Goal: Navigation & Orientation: Find specific page/section

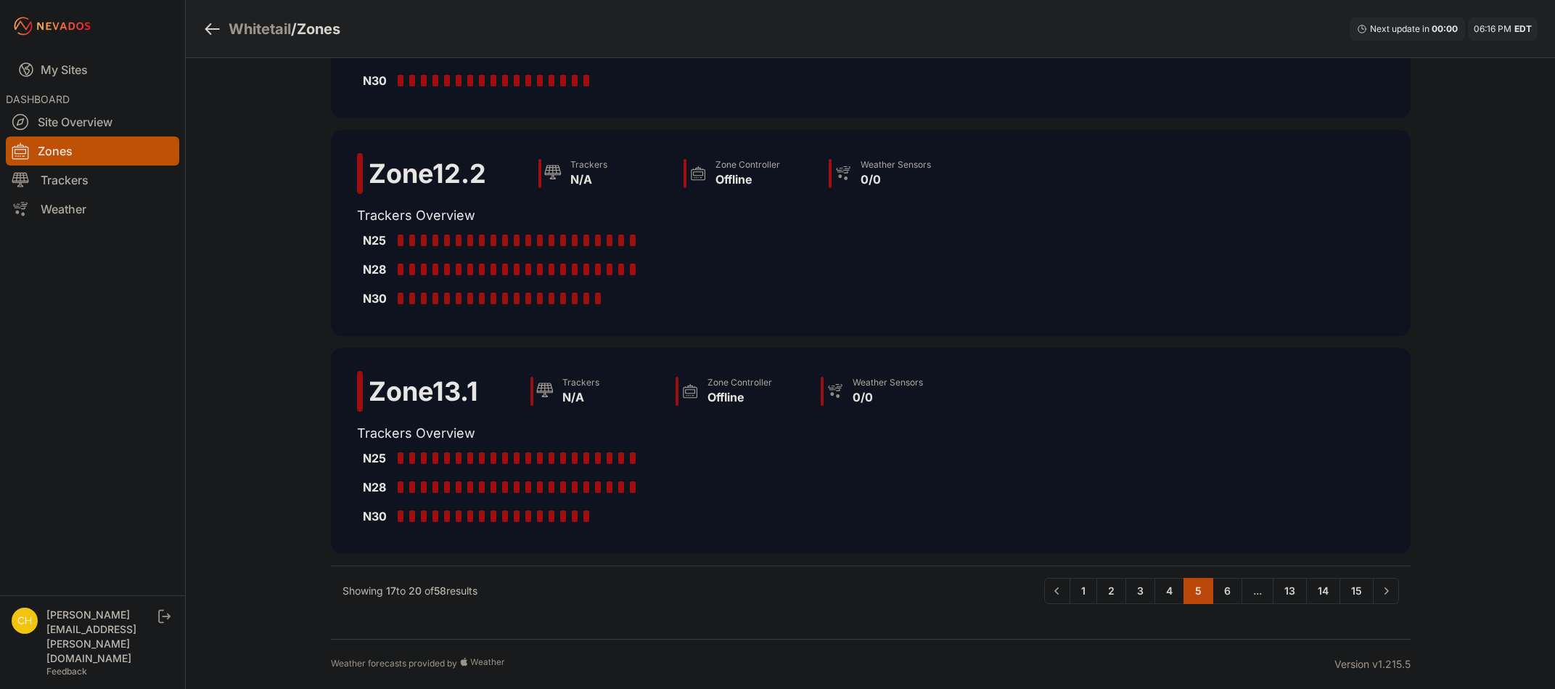
scroll to position [323, 0]
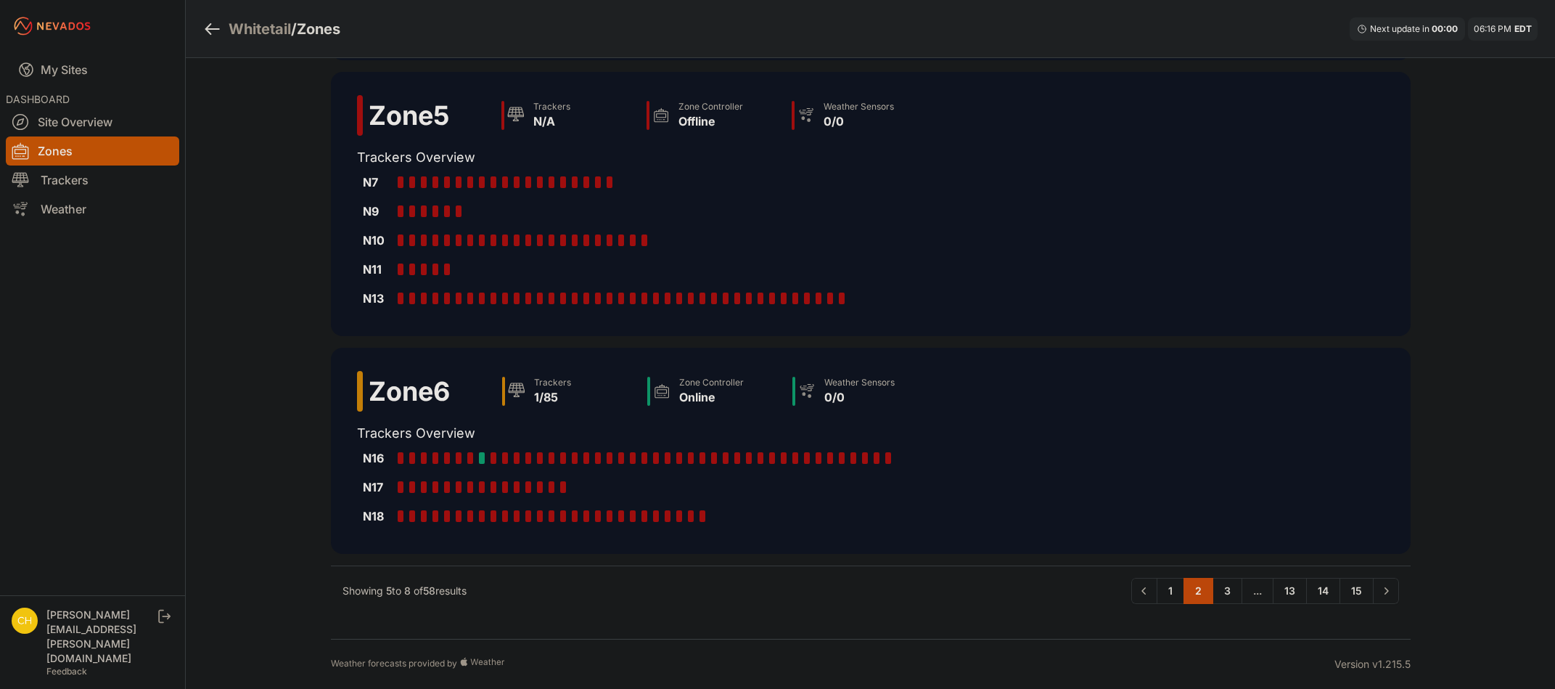
scroll to position [381, 0]
click at [1178, 594] on link "1" at bounding box center [1171, 591] width 28 height 26
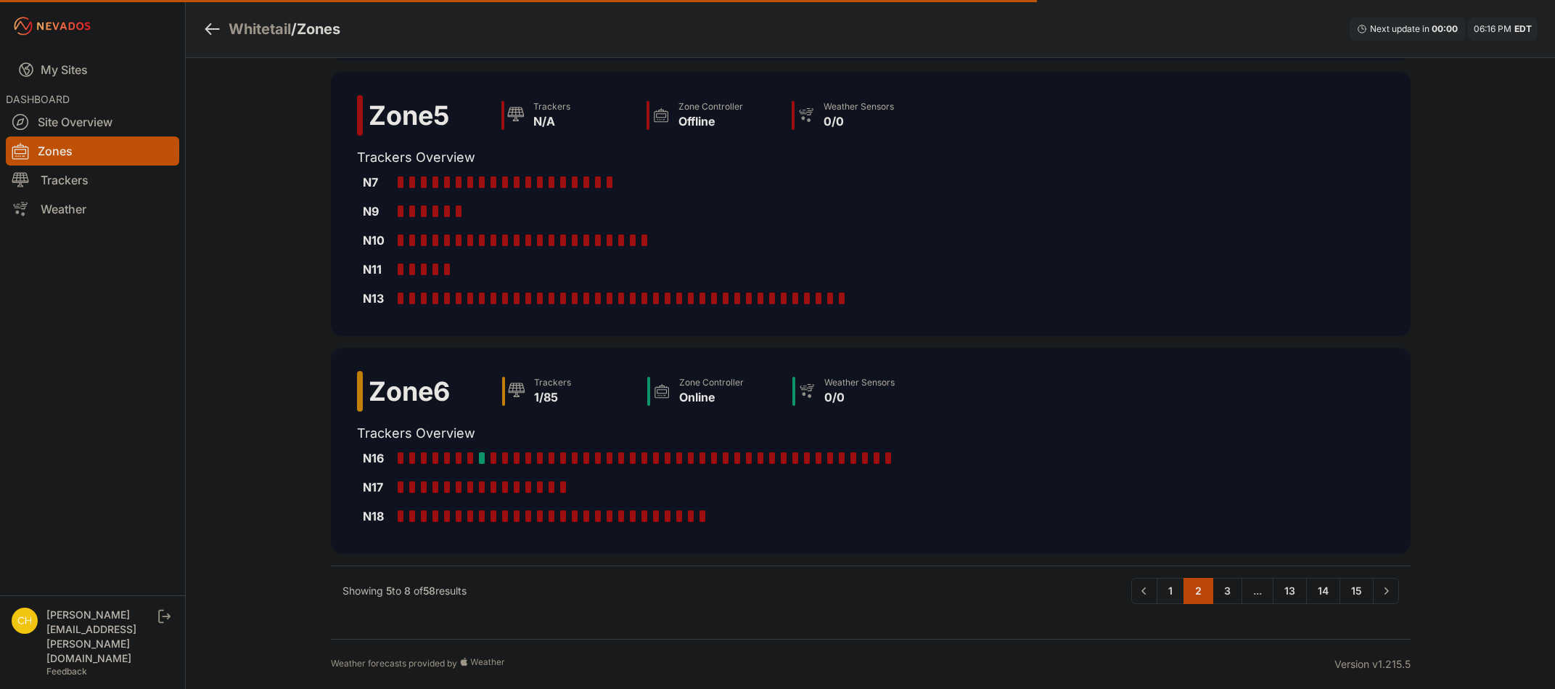
click at [1173, 594] on link "1" at bounding box center [1171, 591] width 28 height 26
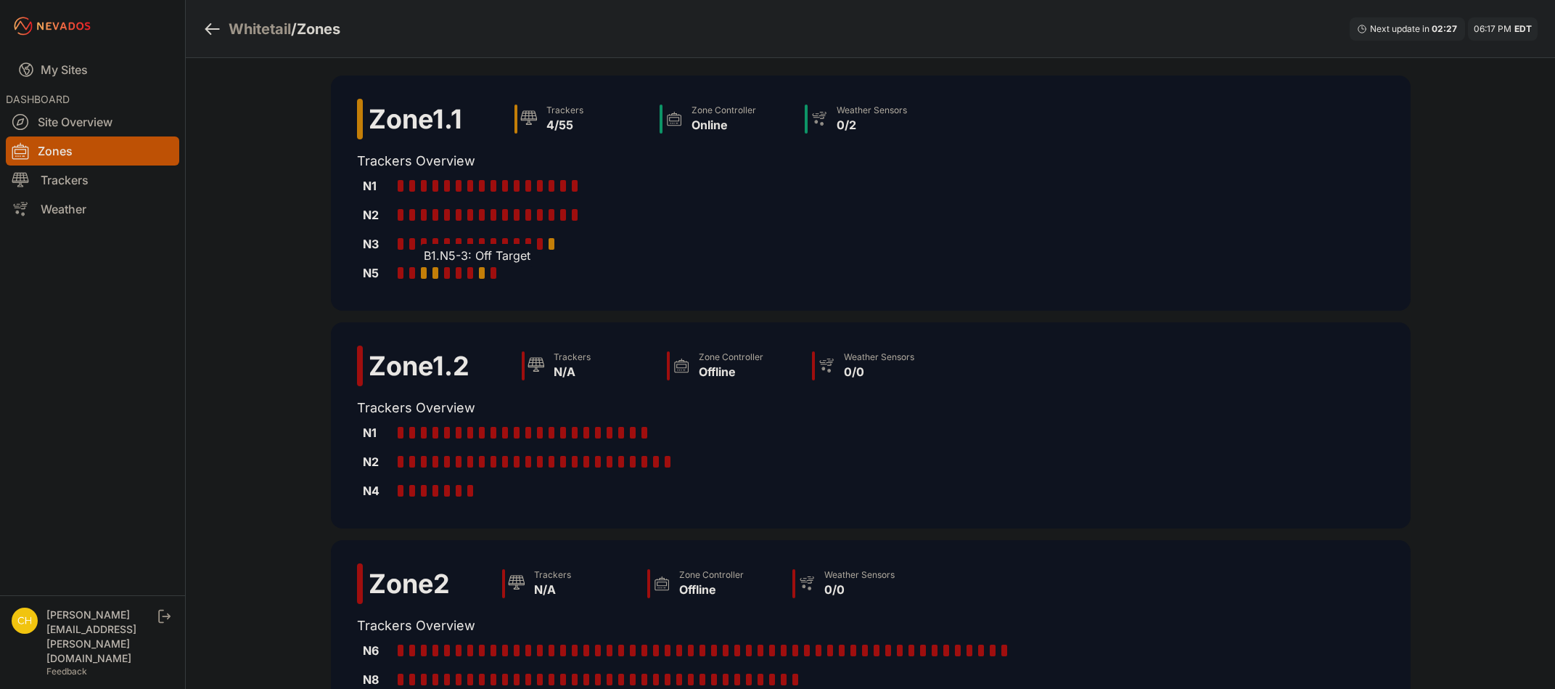
click at [423, 274] on div at bounding box center [424, 273] width 6 height 12
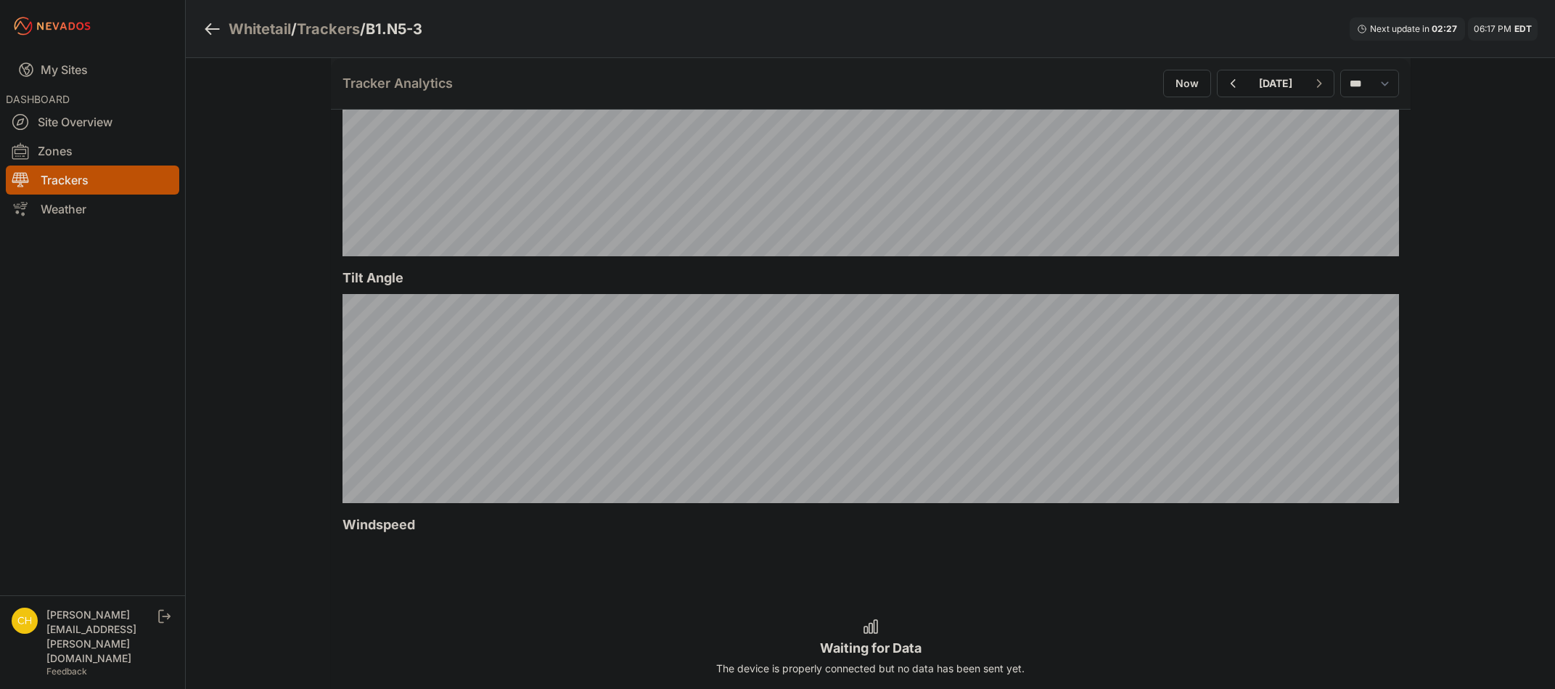
scroll to position [508, 0]
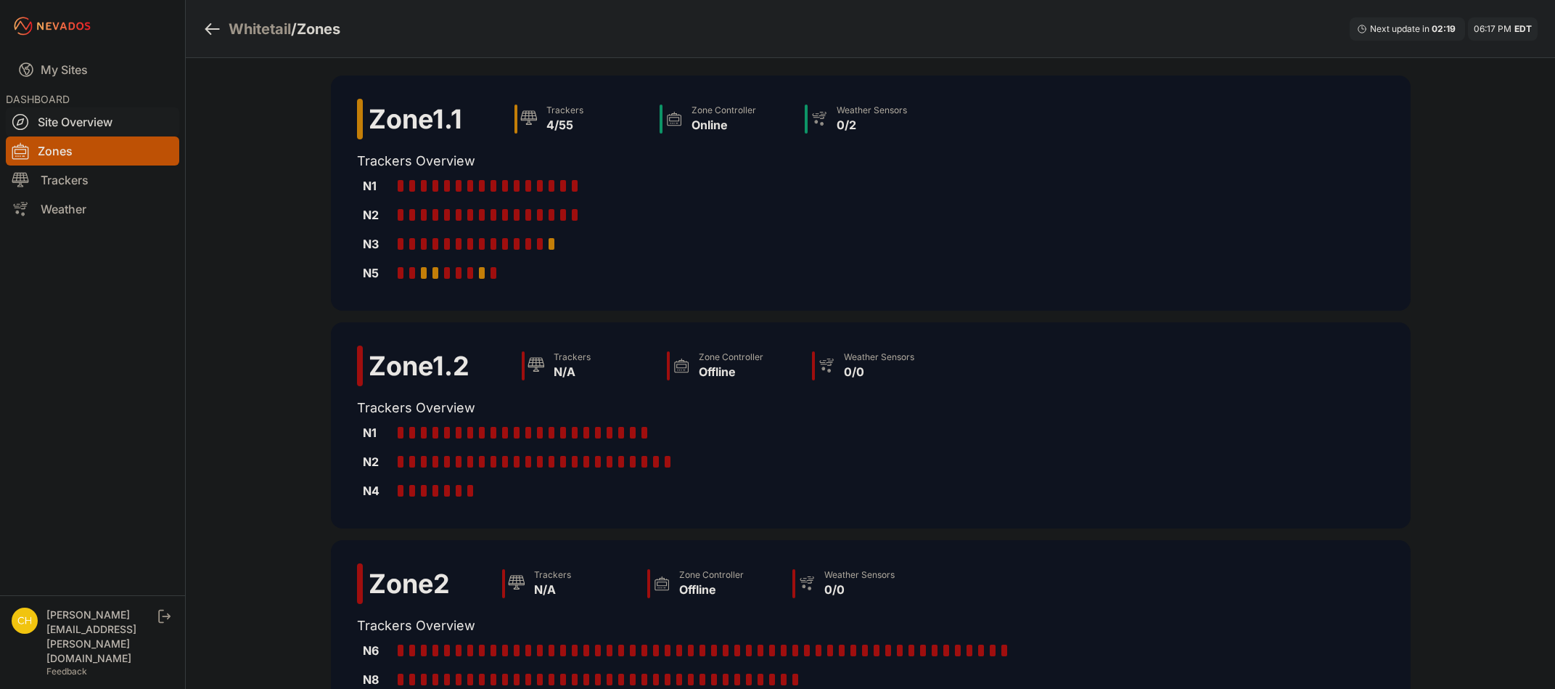
click at [86, 123] on link "Site Overview" at bounding box center [92, 121] width 173 height 29
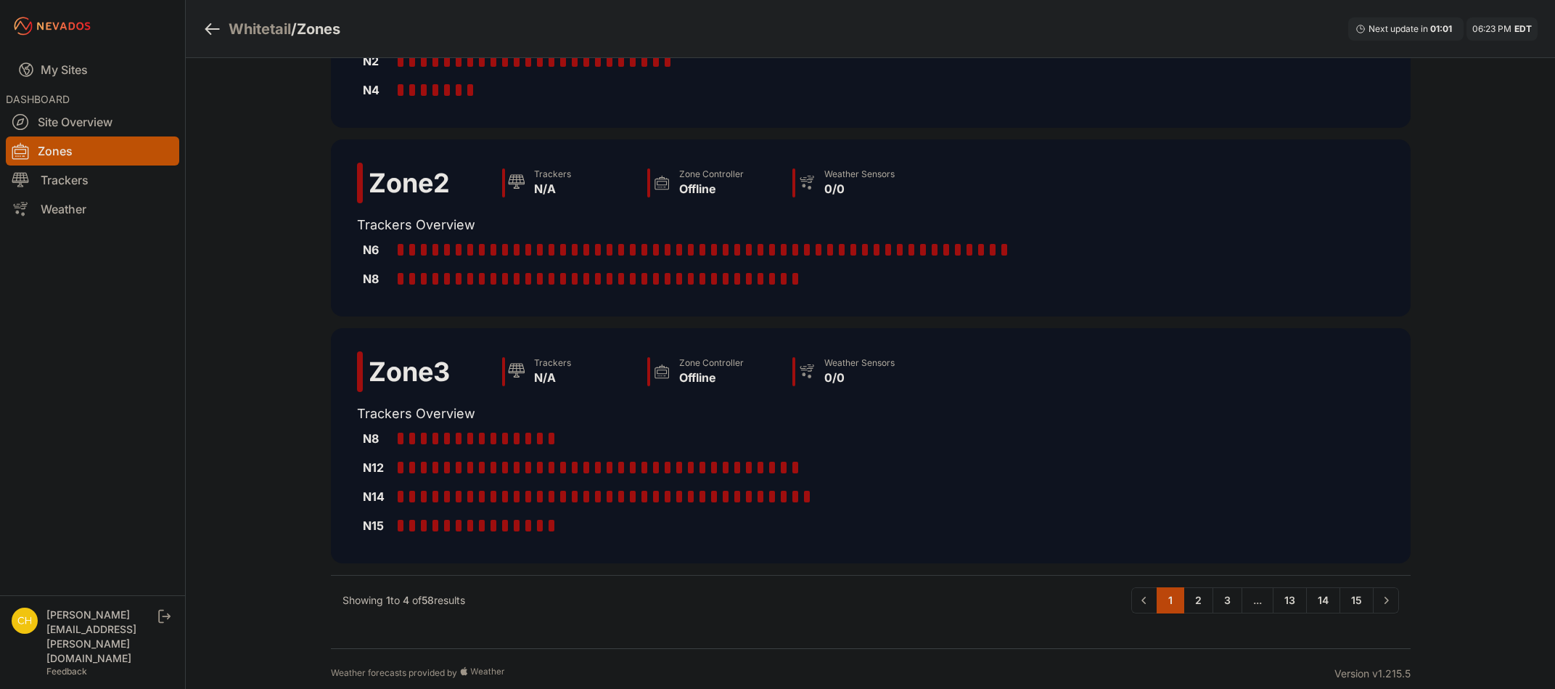
scroll to position [410, 0]
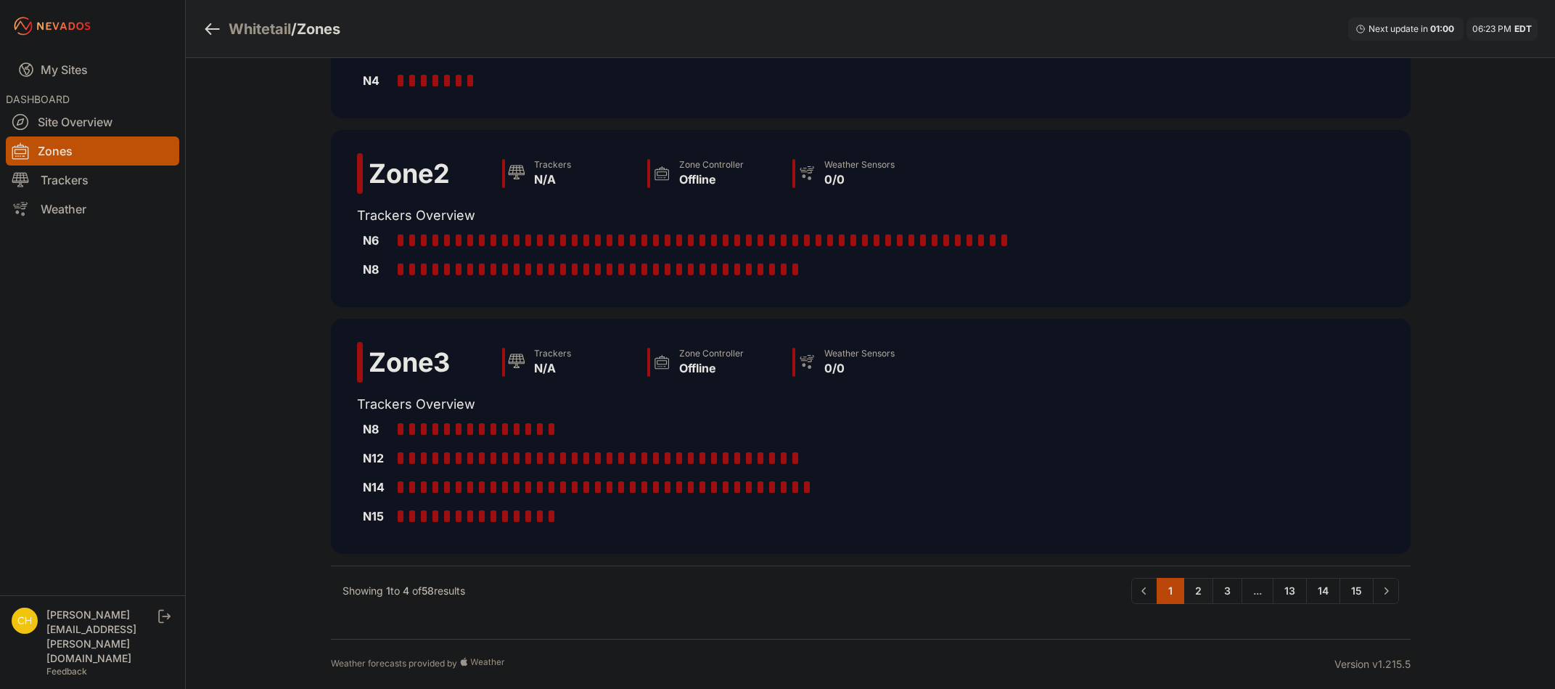
click at [1196, 579] on link "2" at bounding box center [1199, 591] width 30 height 26
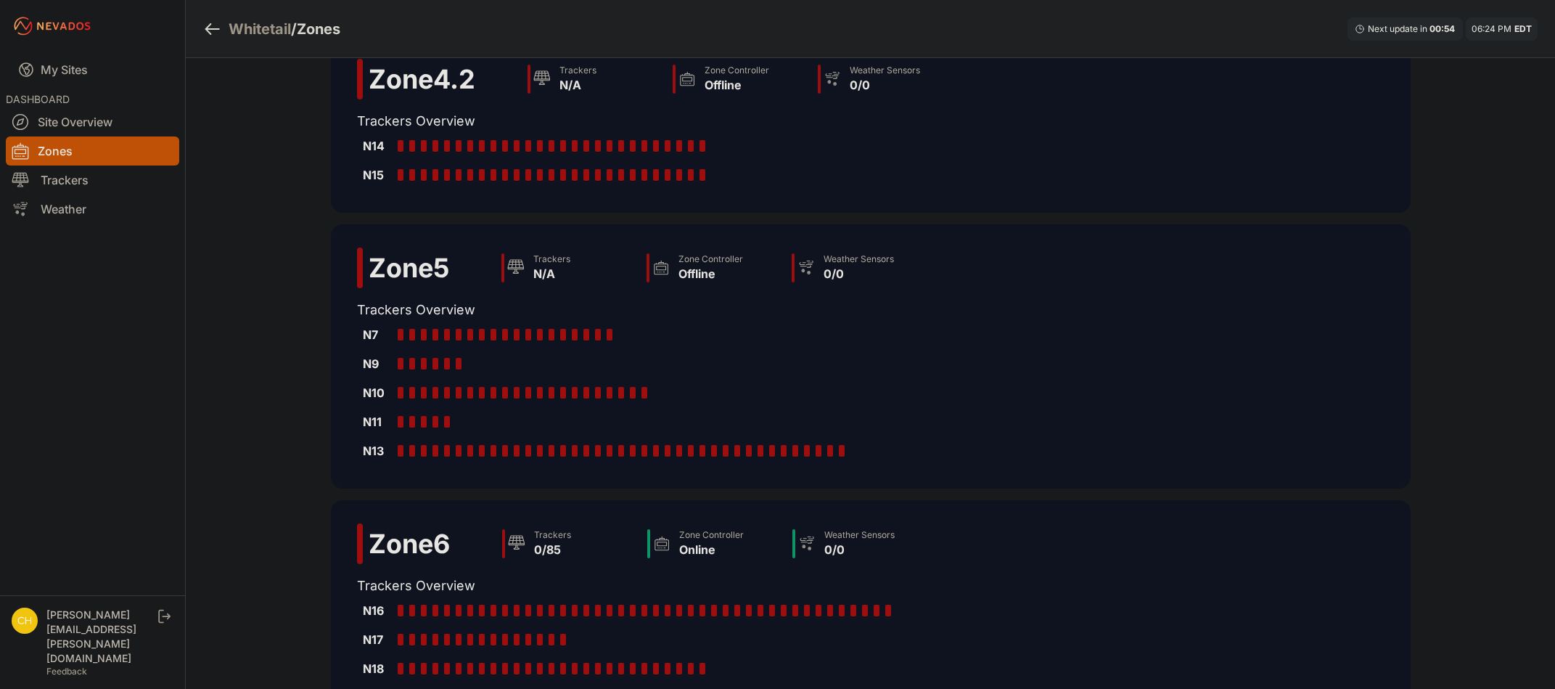
scroll to position [381, 0]
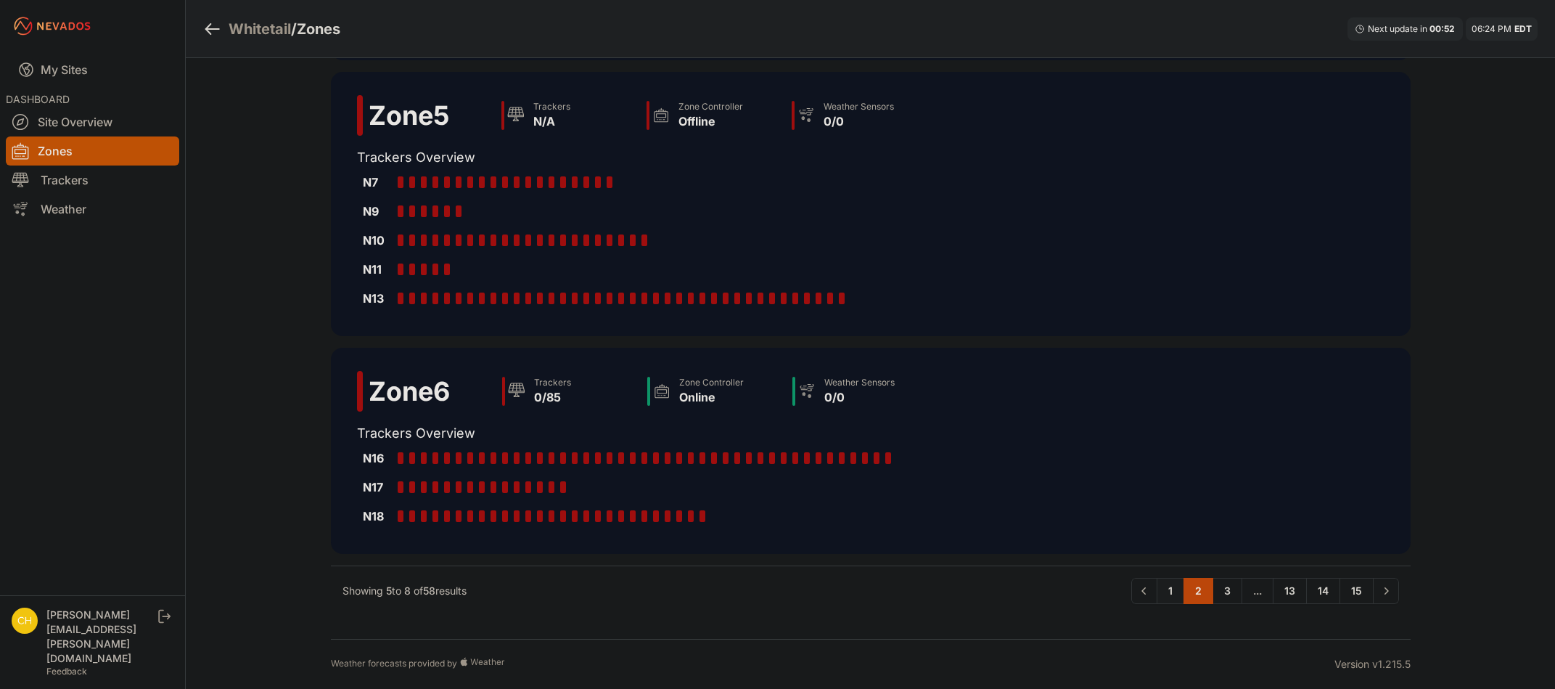
click at [1175, 592] on link "1" at bounding box center [1171, 591] width 28 height 26
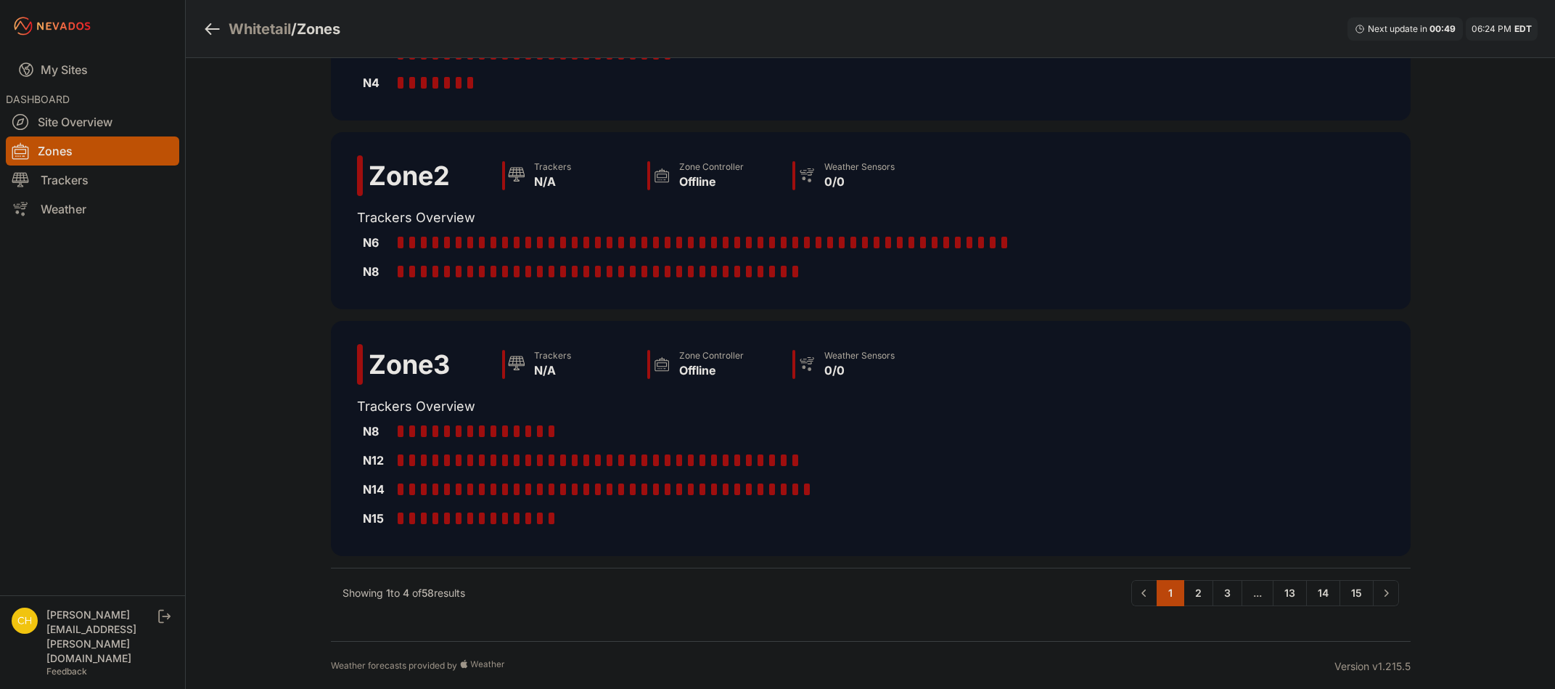
scroll to position [410, 0]
click at [1205, 594] on link "2" at bounding box center [1199, 591] width 30 height 26
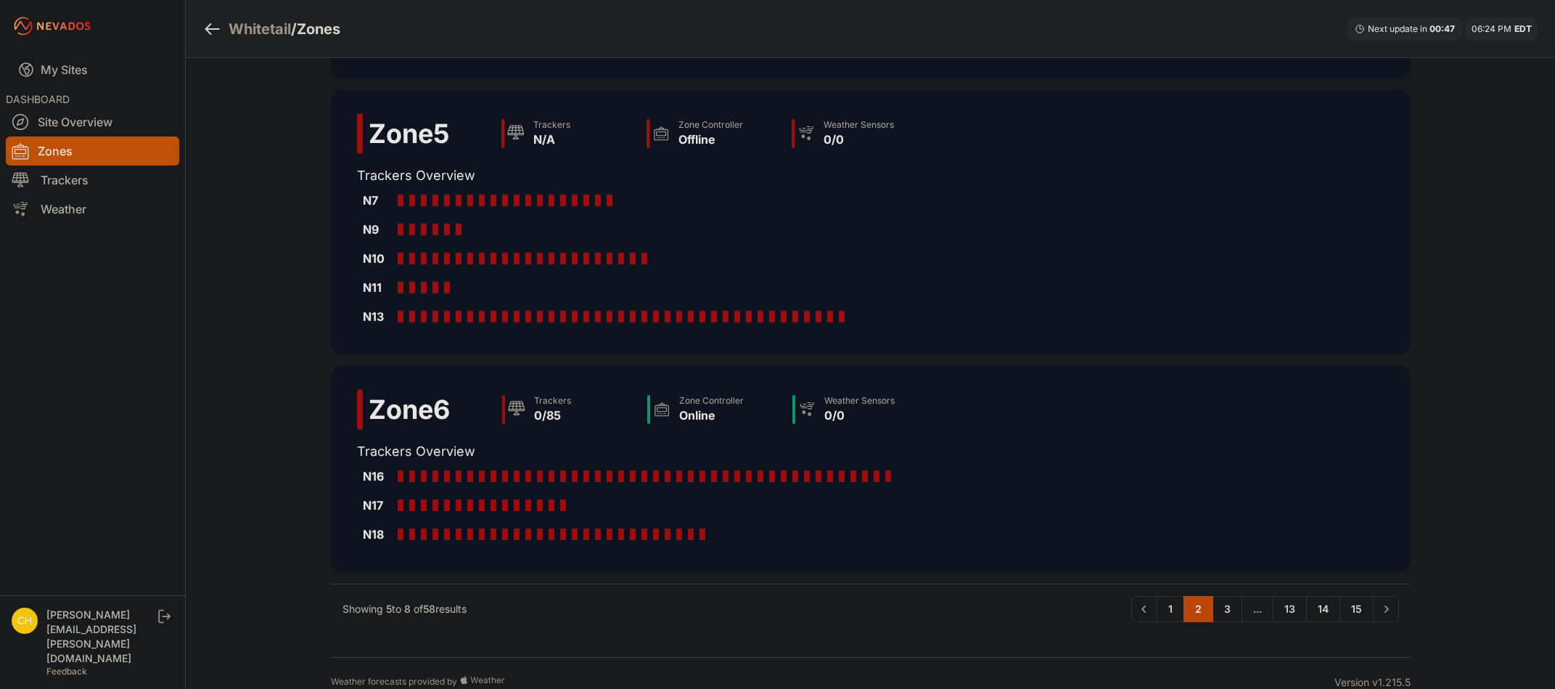
scroll to position [381, 0]
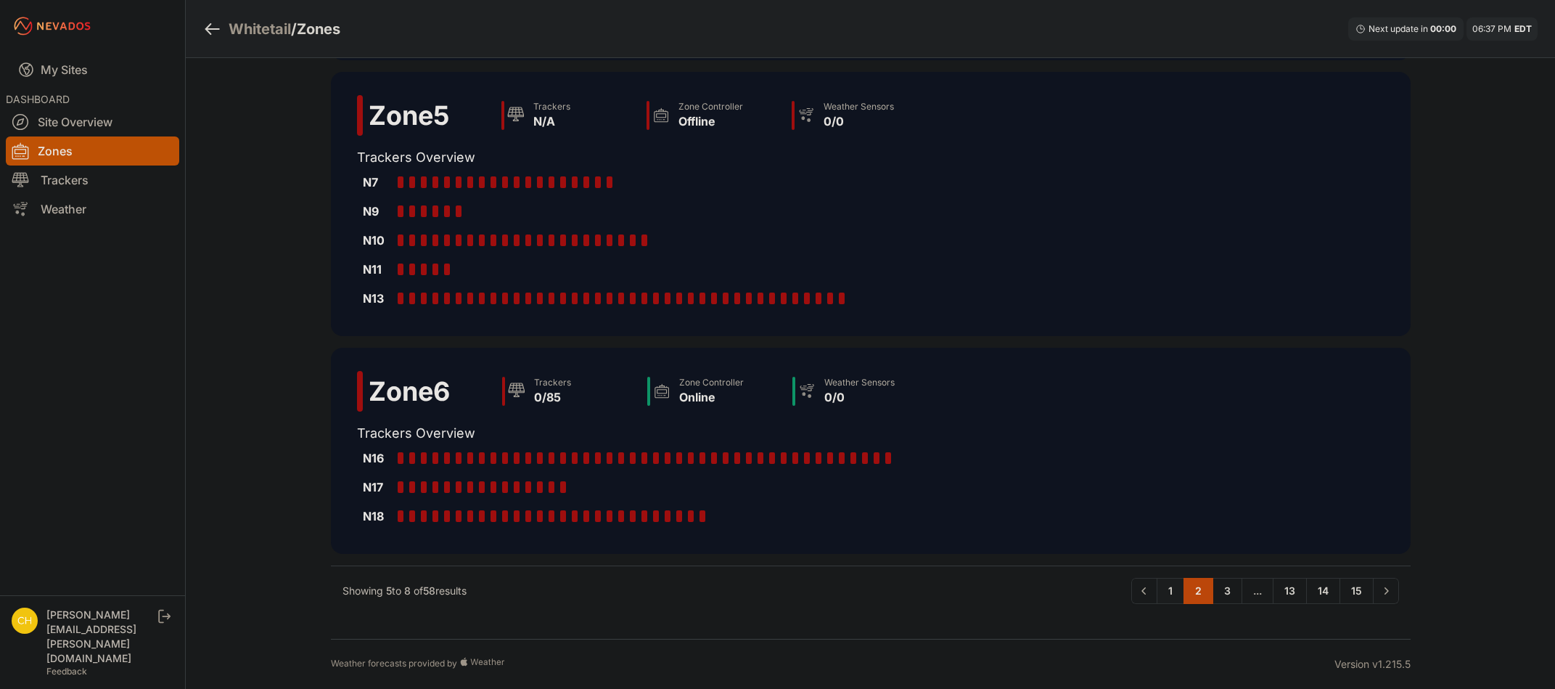
click at [1168, 593] on link "1" at bounding box center [1171, 591] width 28 height 26
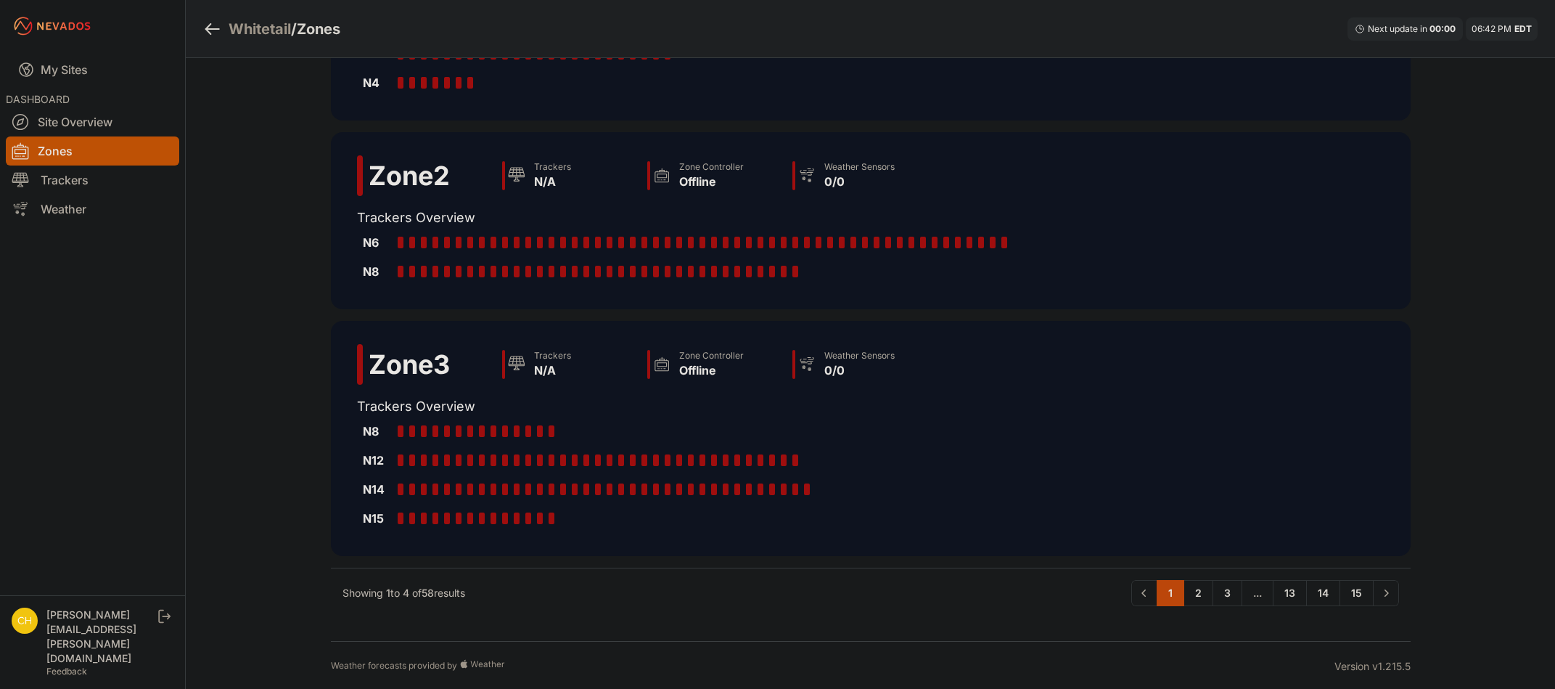
scroll to position [410, 0]
click at [1202, 594] on link "2" at bounding box center [1199, 591] width 30 height 26
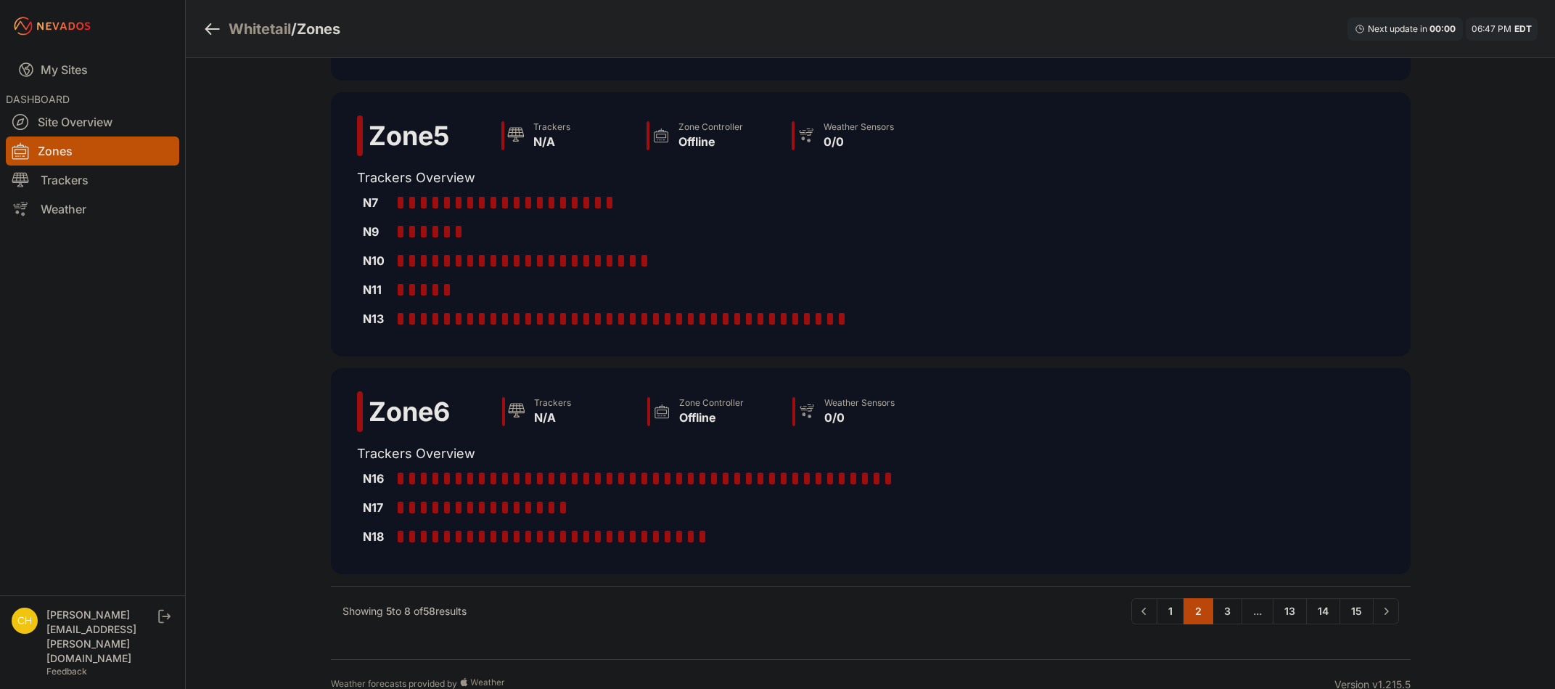
scroll to position [381, 0]
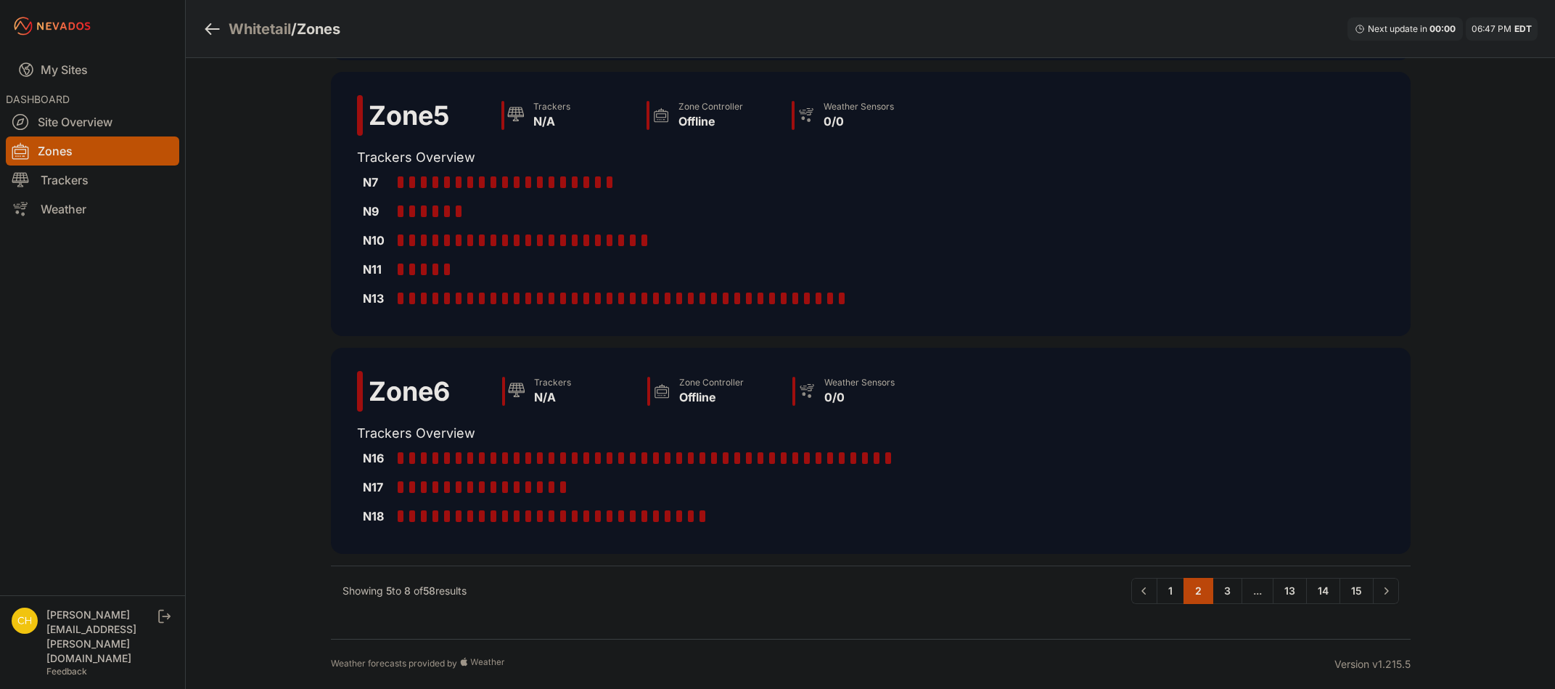
click at [231, 197] on div "Whitetail / Zones Next update in 00 : 00 06:47 PM EDT Zone 4.1 Trackers N/A Zon…" at bounding box center [777, 154] width 1555 height 1070
click at [1166, 585] on link "1" at bounding box center [1171, 591] width 28 height 26
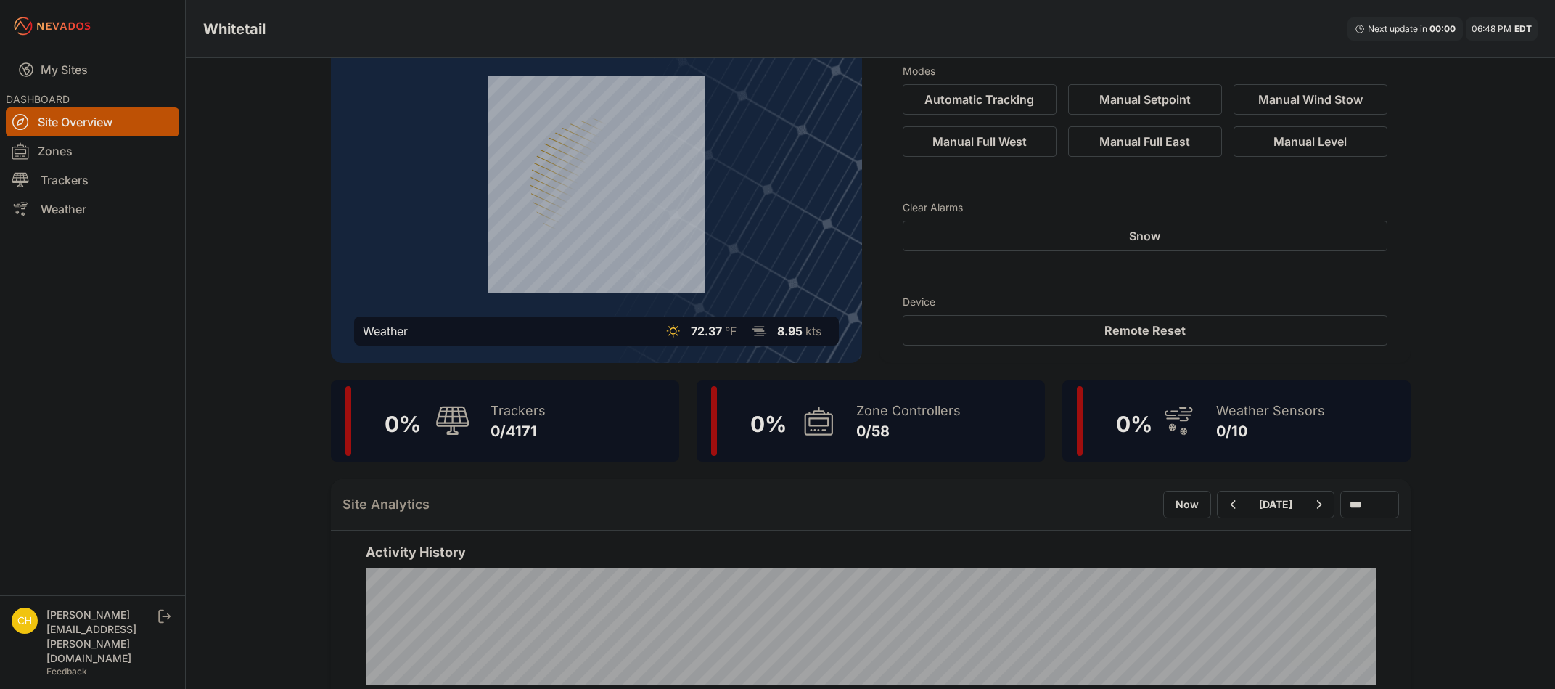
scroll to position [73, 0]
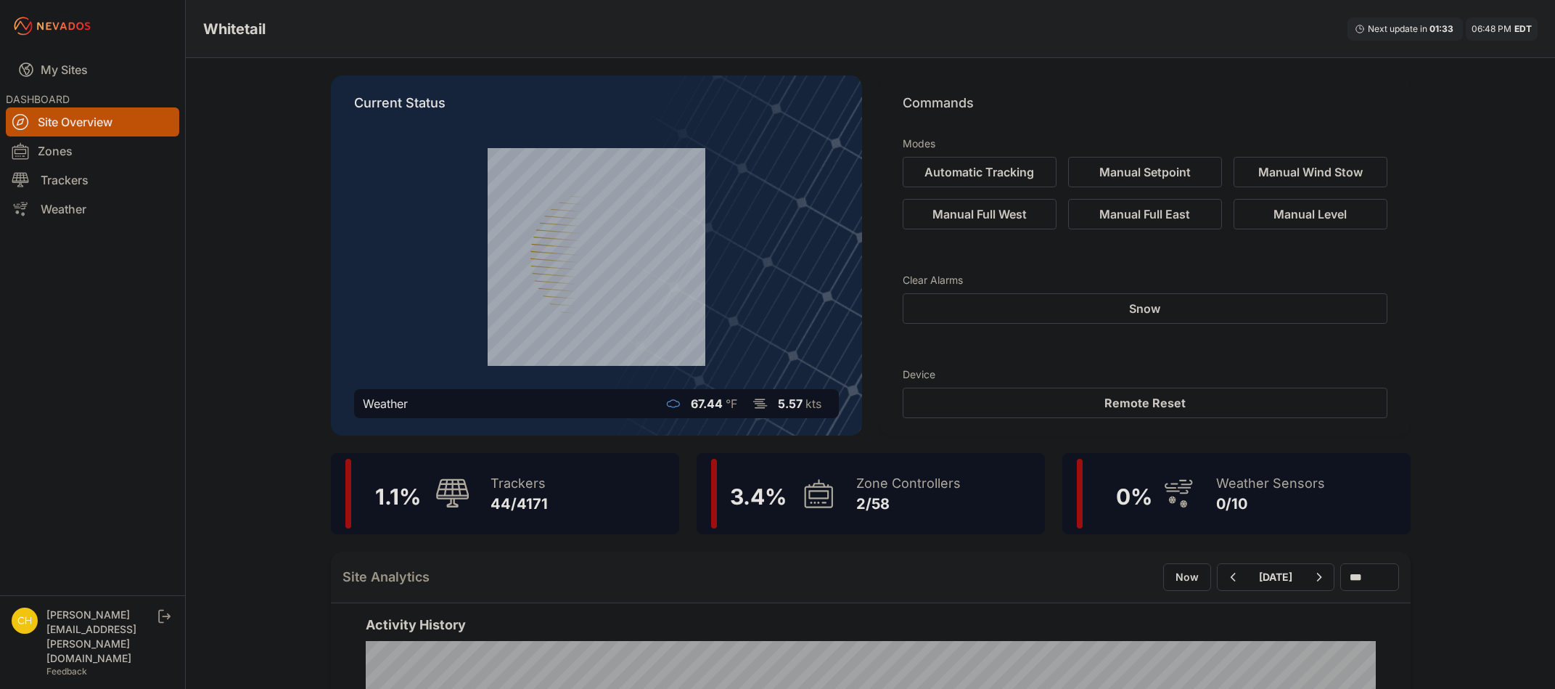
scroll to position [73, 0]
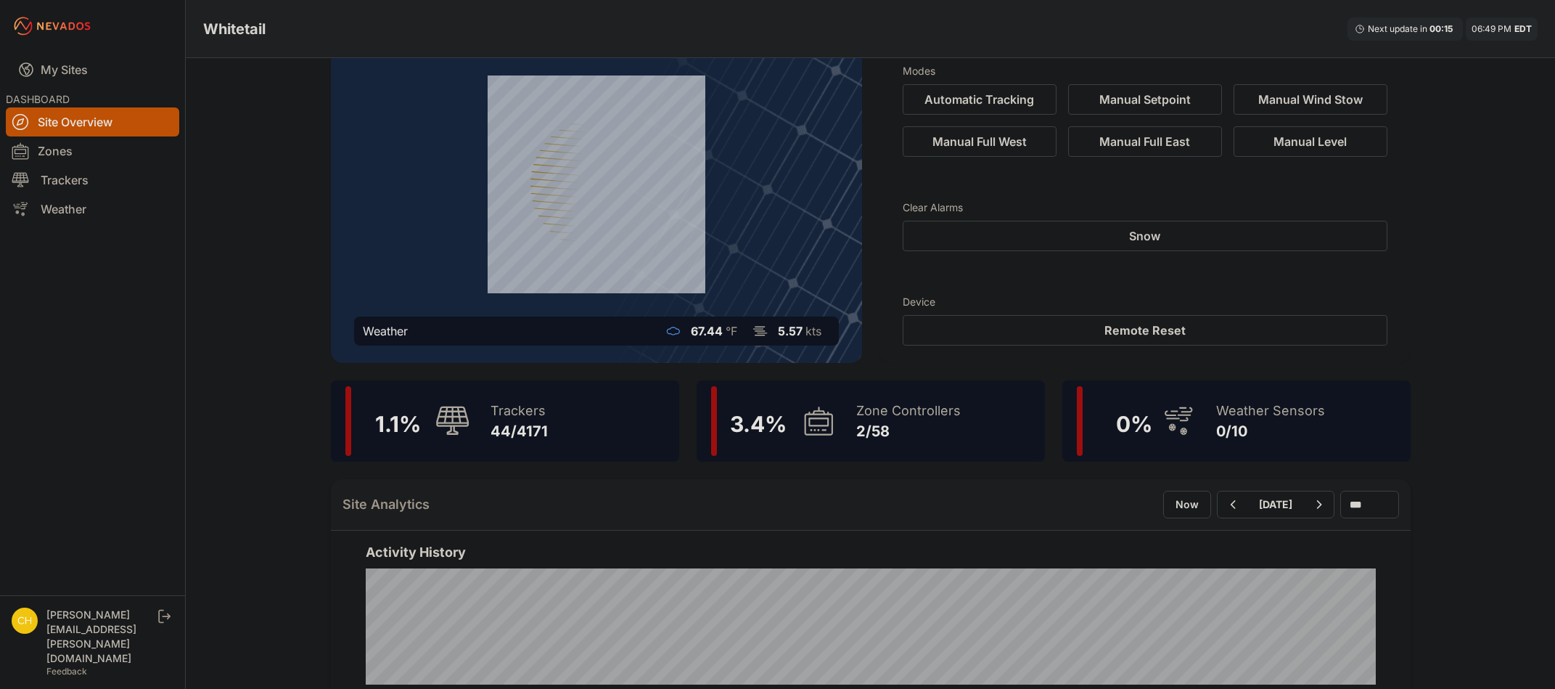
click at [509, 446] on div "Trackers 44/4171" at bounding box center [512, 421] width 72 height 70
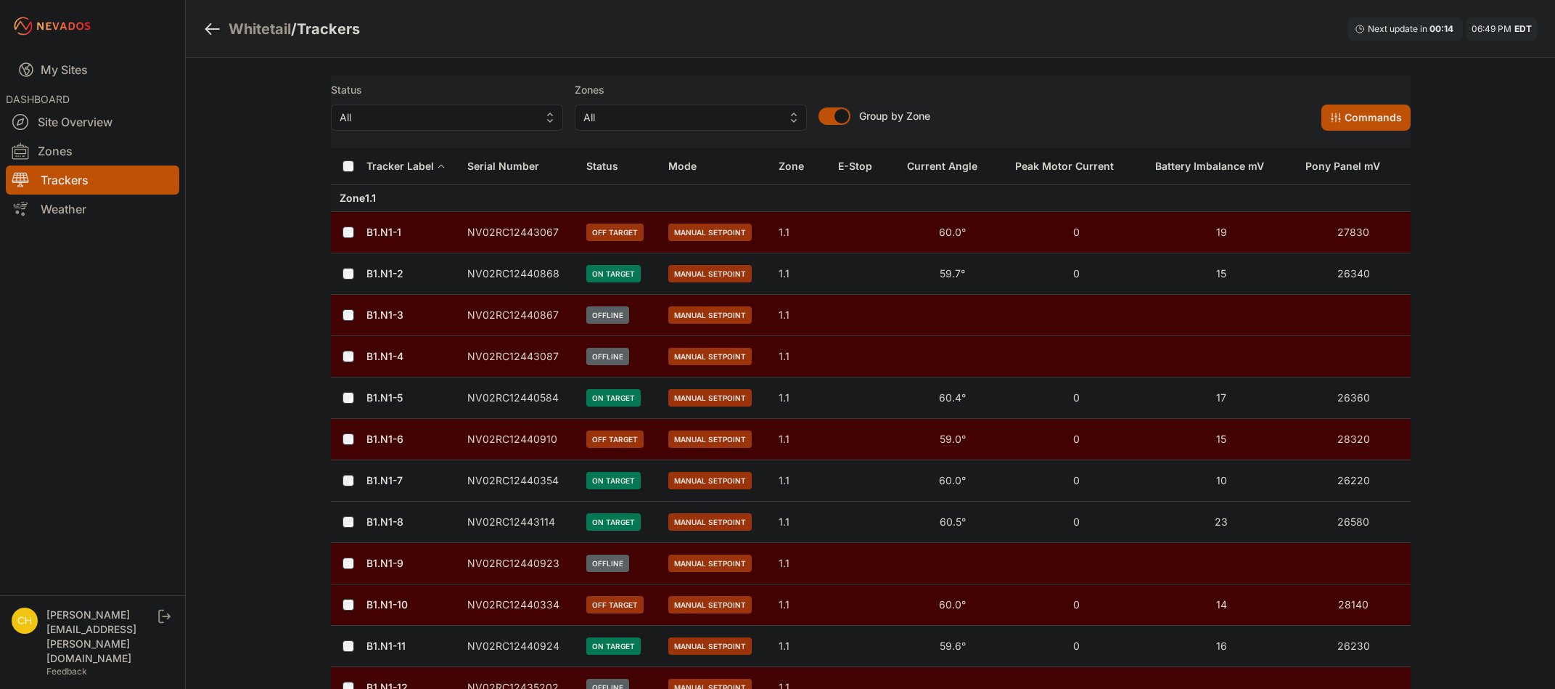
drag, startPoint x: 462, startPoint y: 321, endPoint x: 456, endPoint y: 315, distance: 8.2
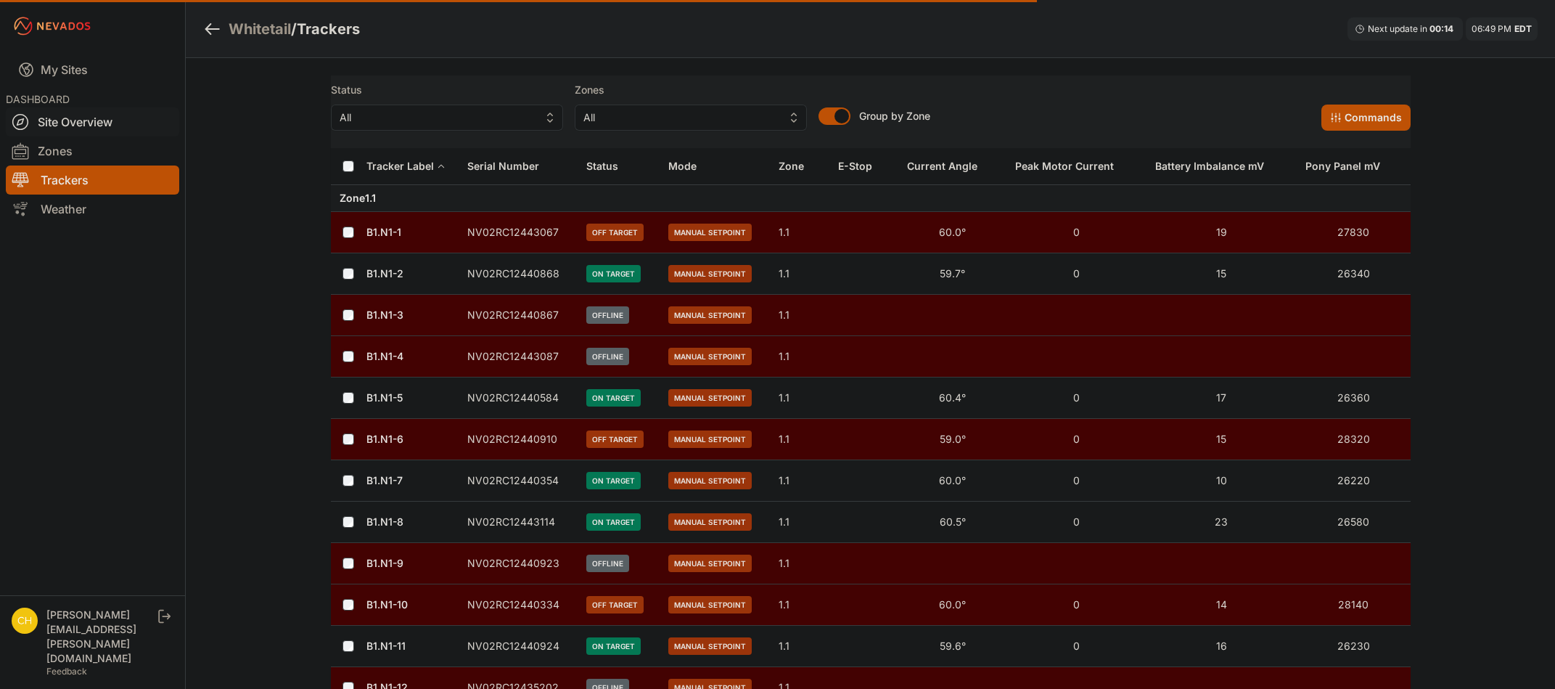
scroll to position [73, 0]
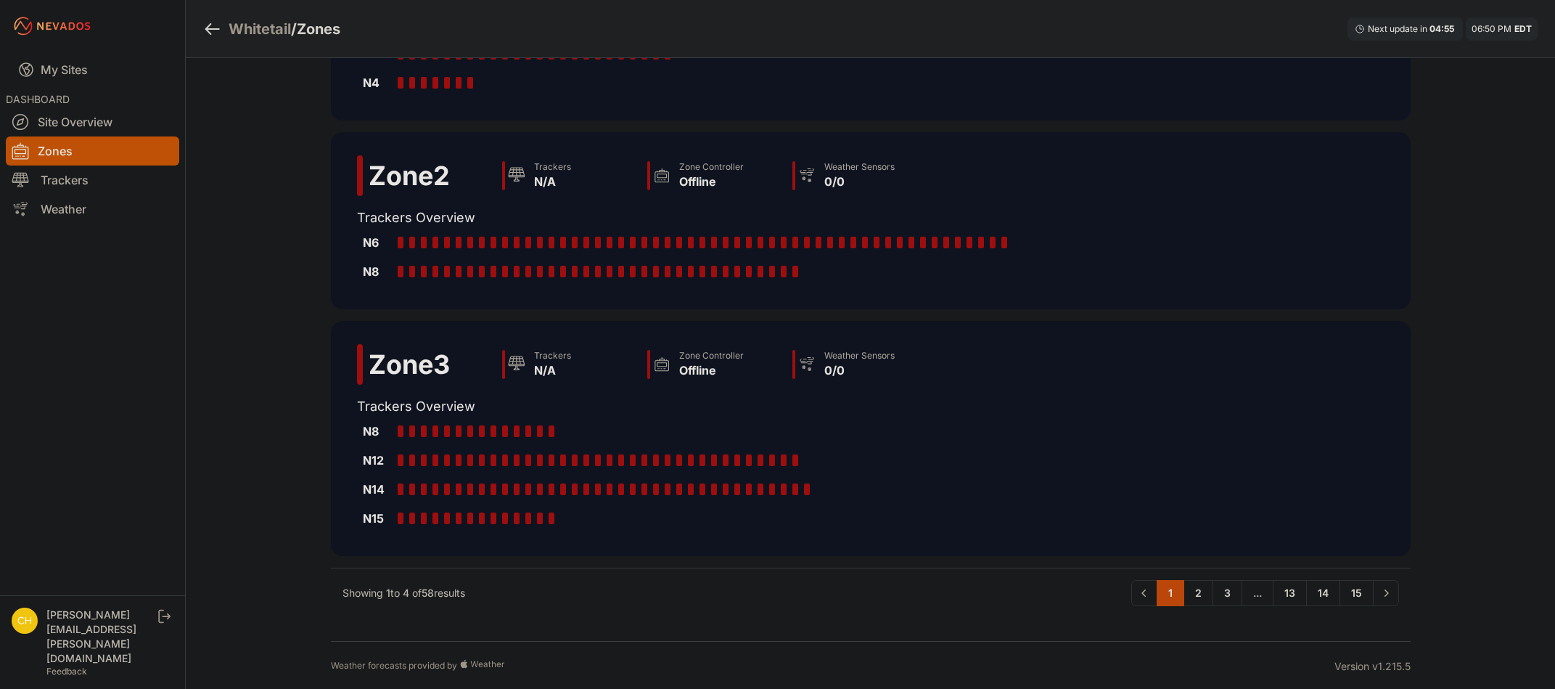
scroll to position [410, 0]
click at [1191, 589] on link "2" at bounding box center [1199, 591] width 30 height 26
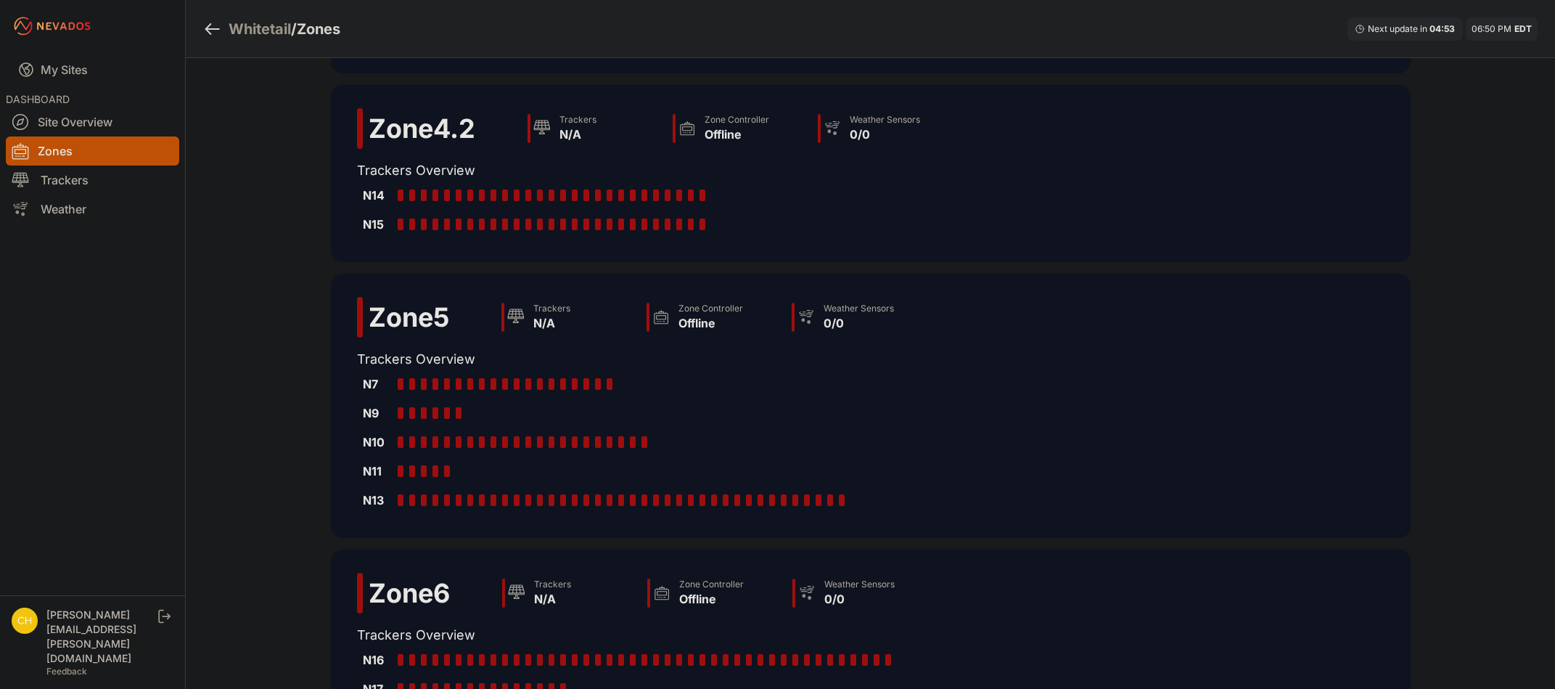
scroll to position [381, 0]
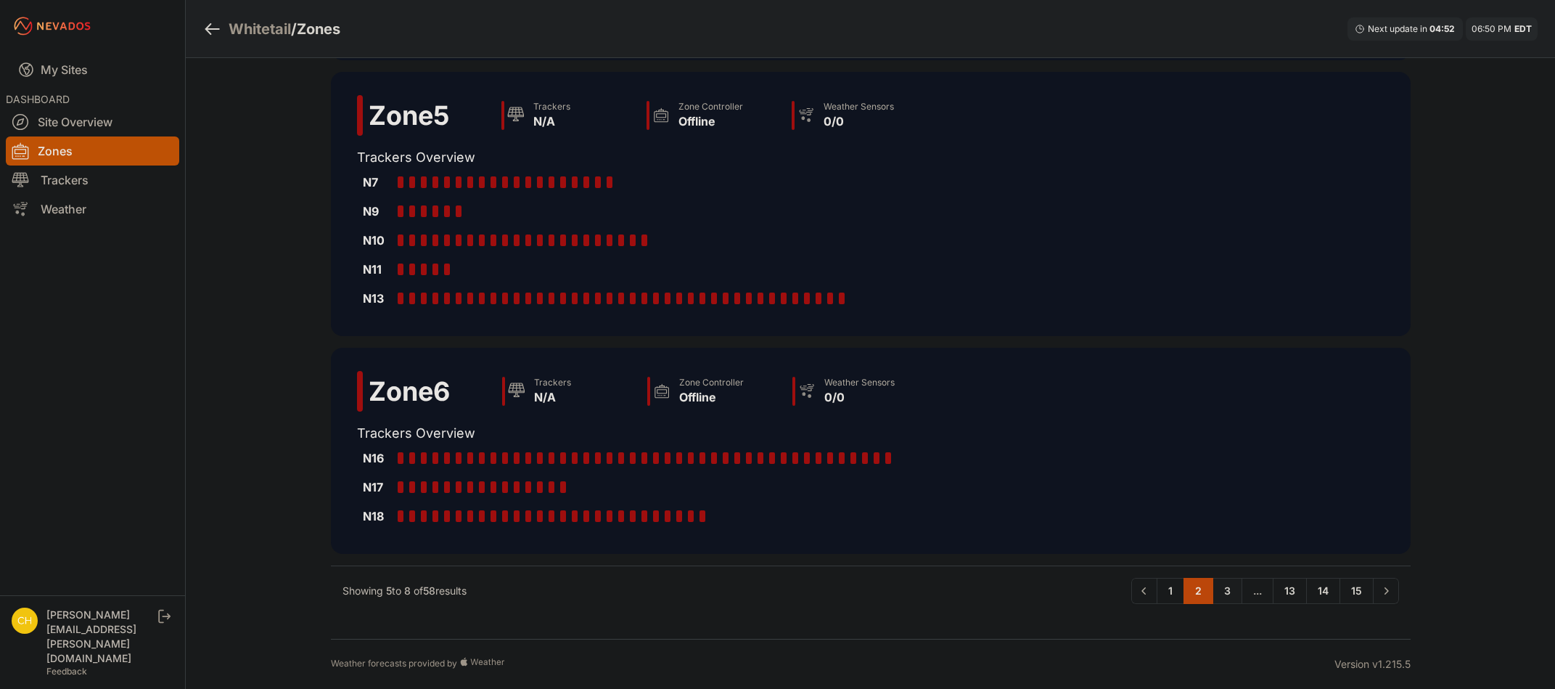
click at [1226, 599] on link "3" at bounding box center [1228, 591] width 30 height 26
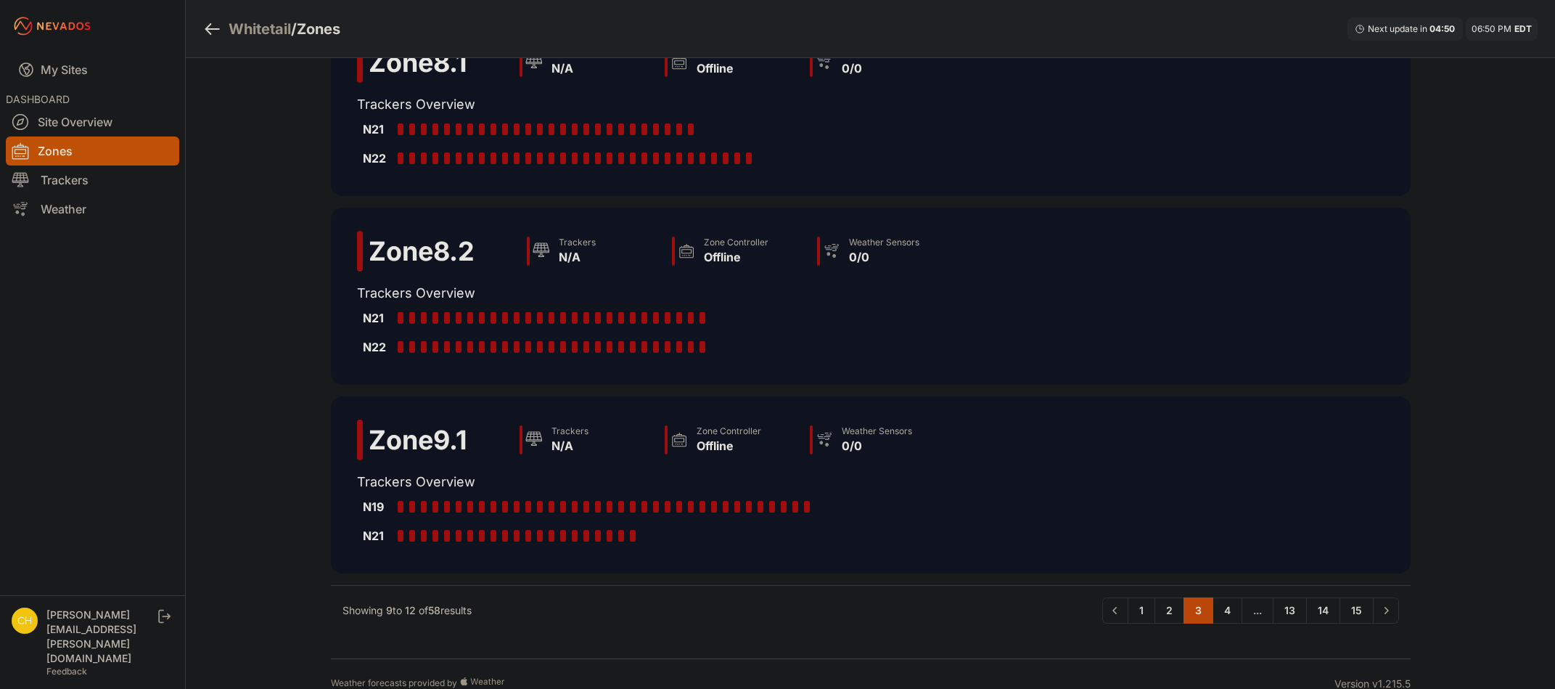
scroll to position [294, 0]
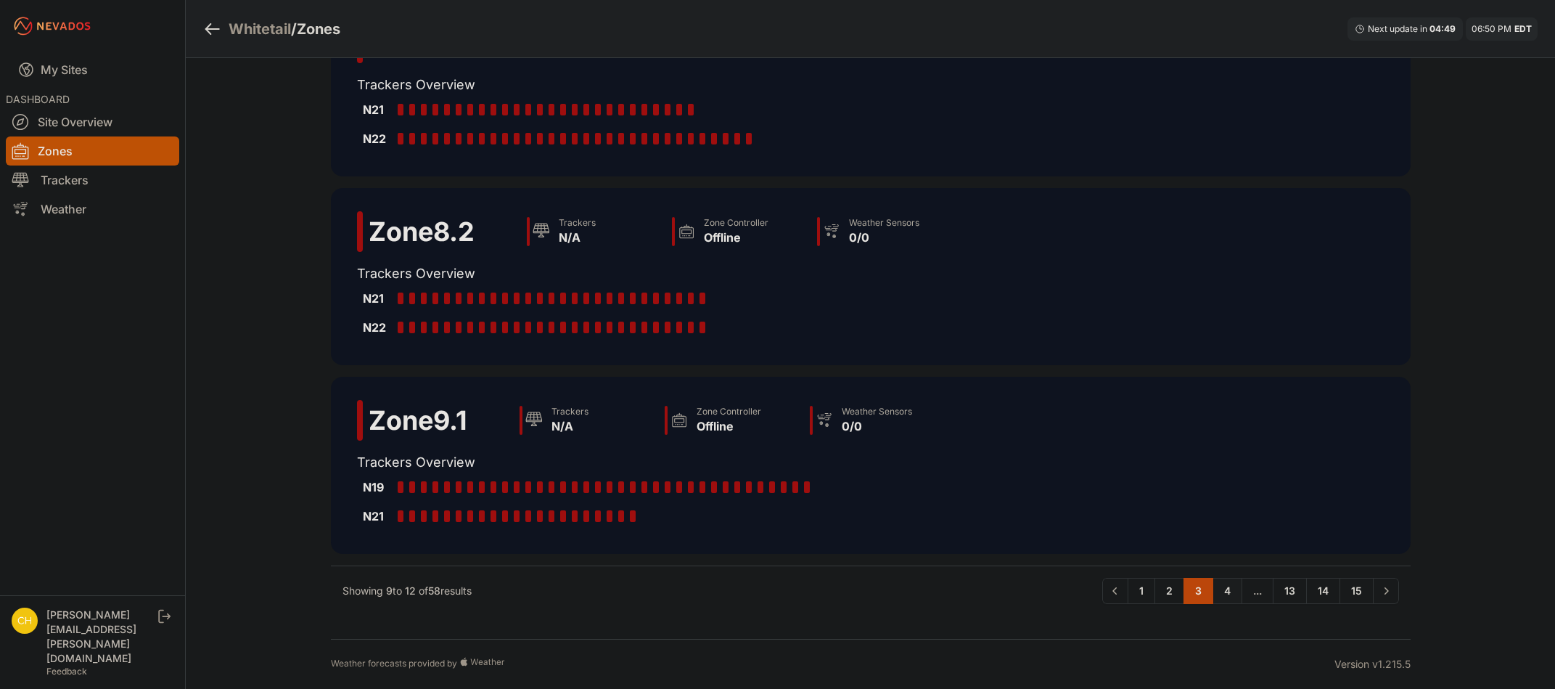
click at [1224, 588] on link "4" at bounding box center [1228, 591] width 30 height 26
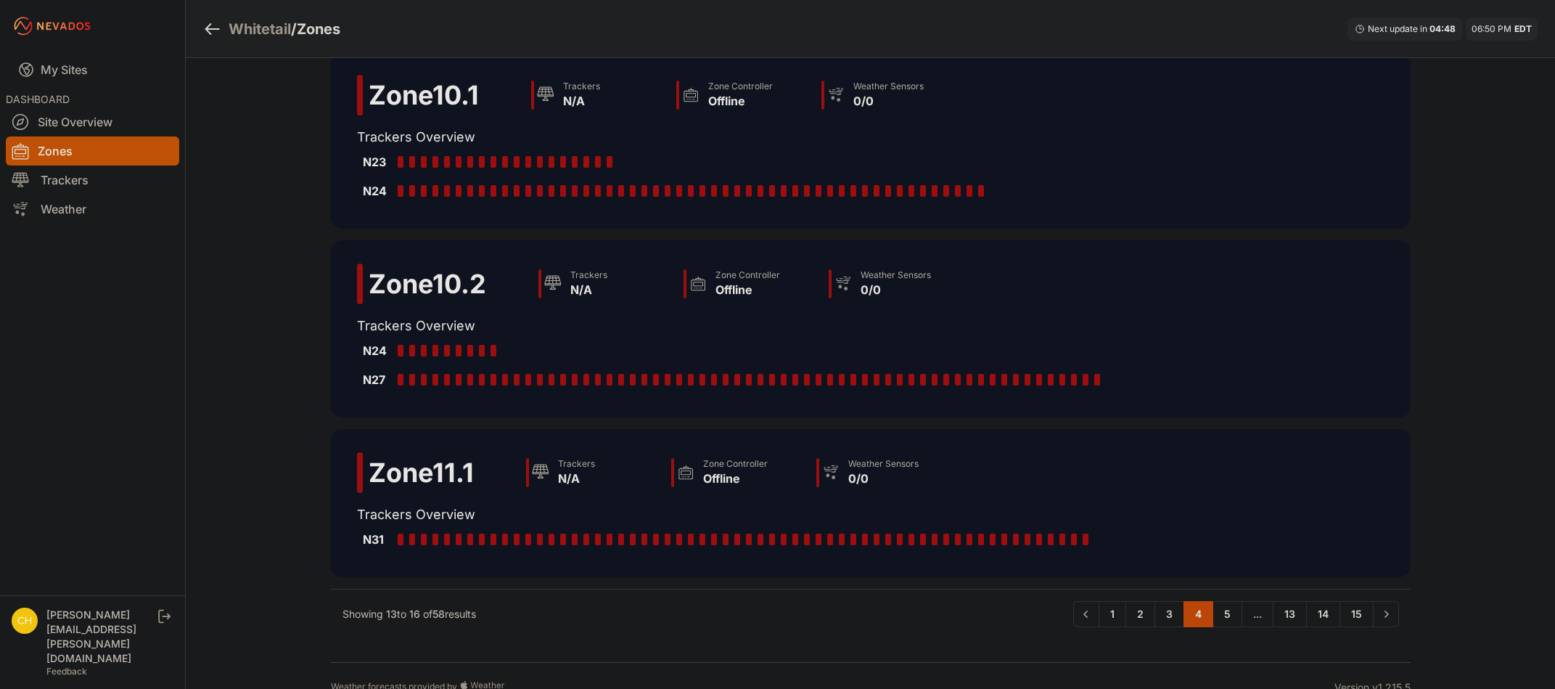
scroll to position [236, 0]
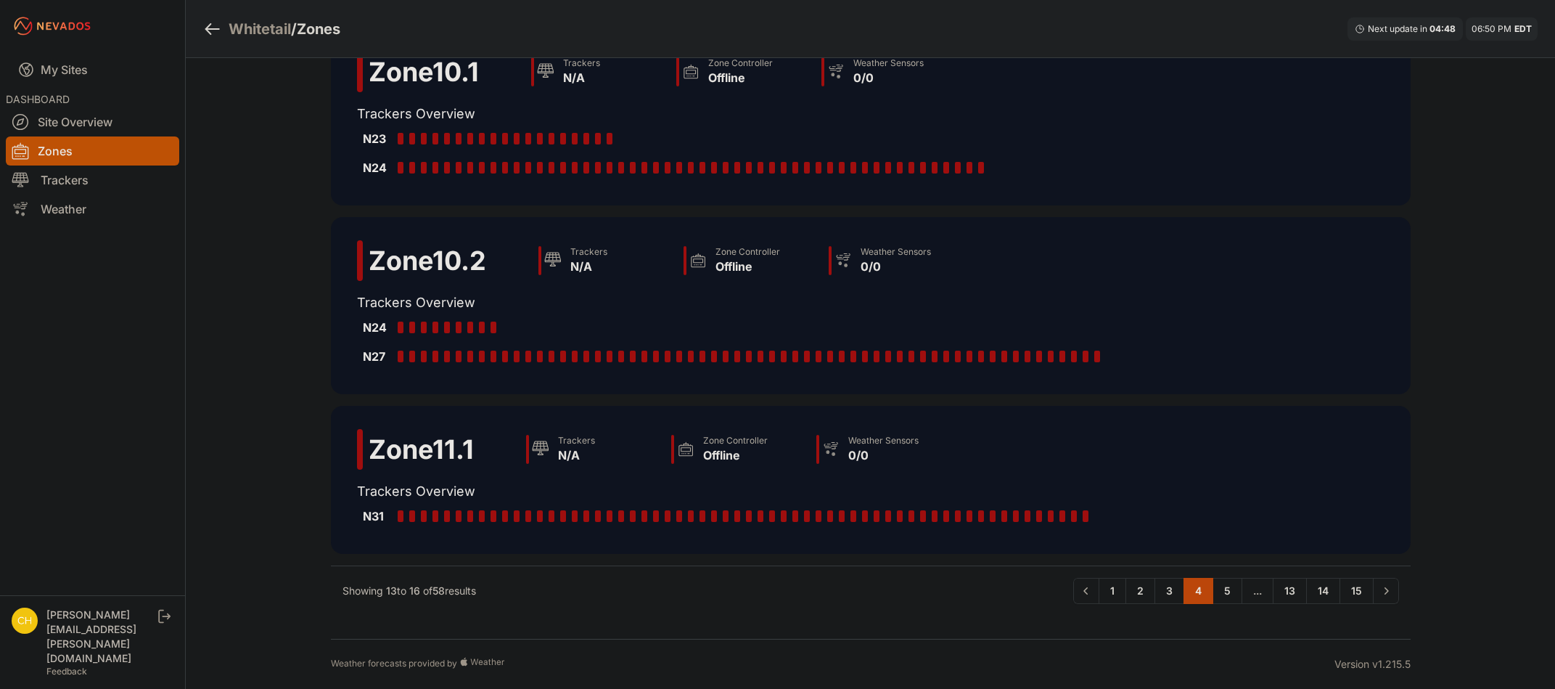
click at [1224, 588] on link "5" at bounding box center [1228, 591] width 30 height 26
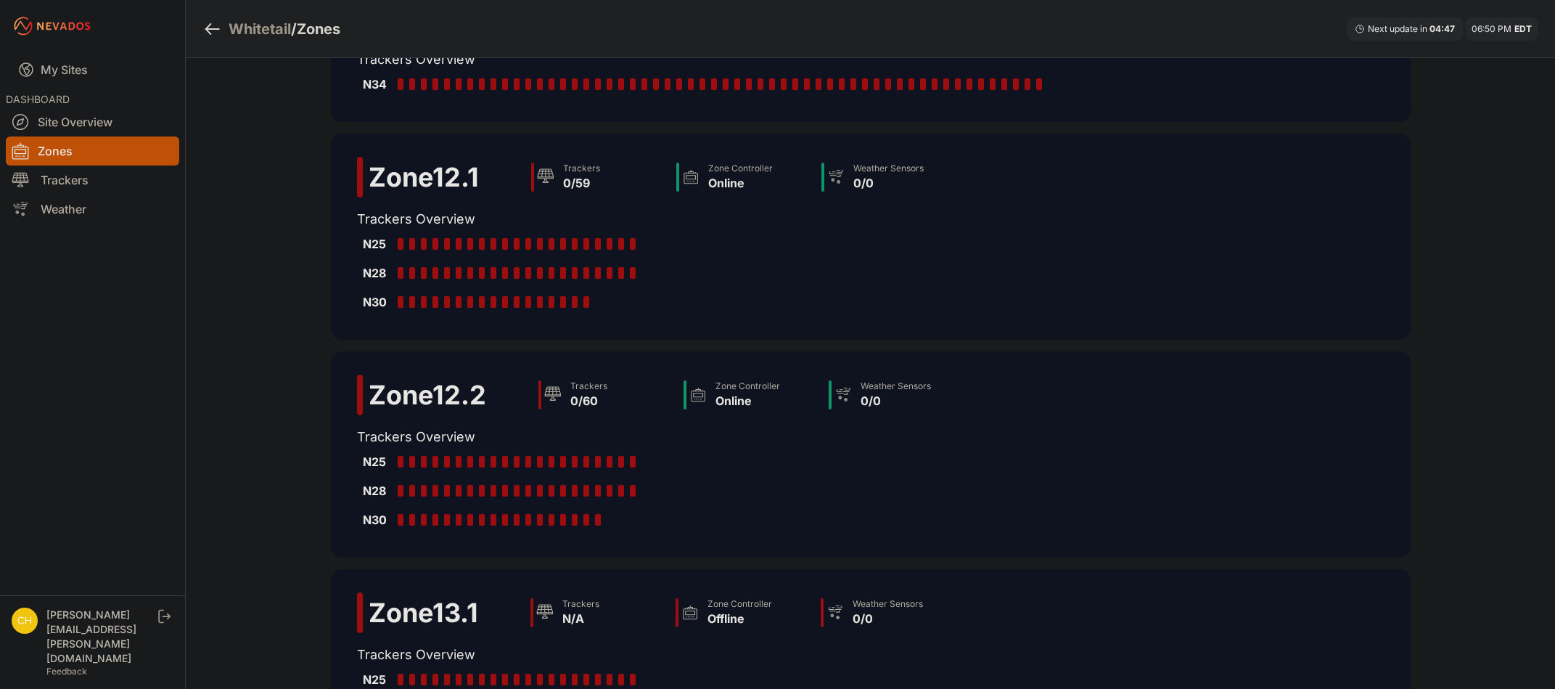
scroll to position [73, 0]
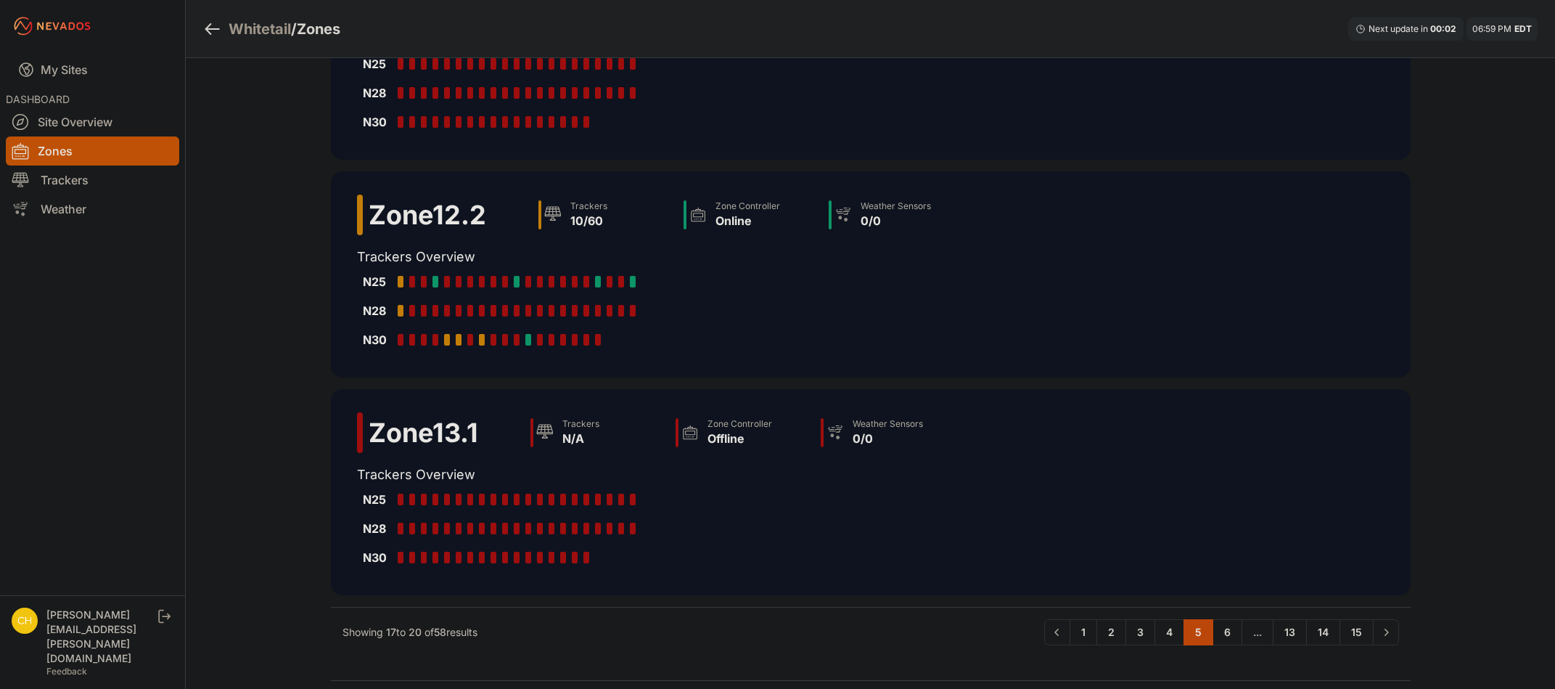
scroll to position [323, 0]
